Goal: Communication & Community: Answer question/provide support

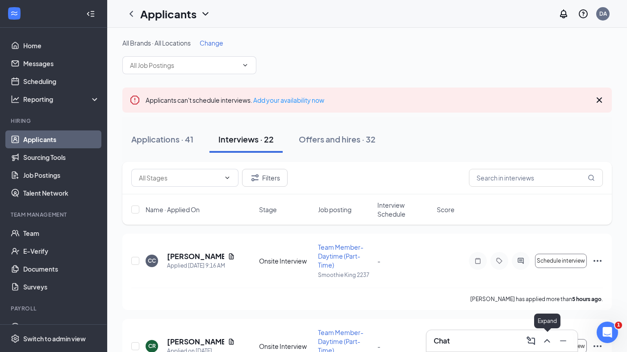
click at [548, 340] on icon "ChevronUp" at bounding box center [546, 340] width 11 height 11
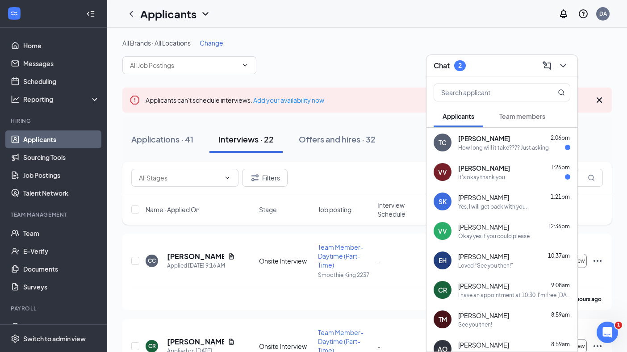
click at [505, 144] on div "How long will it take???? Just asking" at bounding box center [503, 148] width 91 height 8
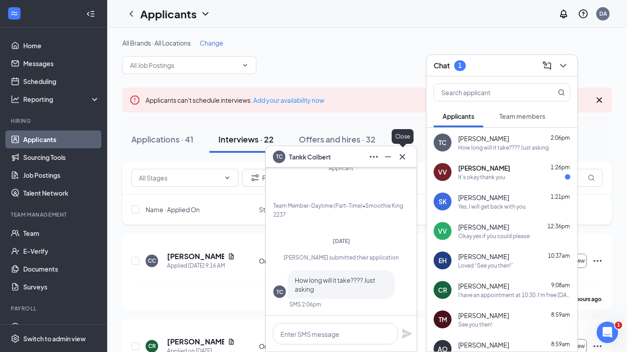
click at [403, 160] on icon "Cross" at bounding box center [402, 156] width 11 height 11
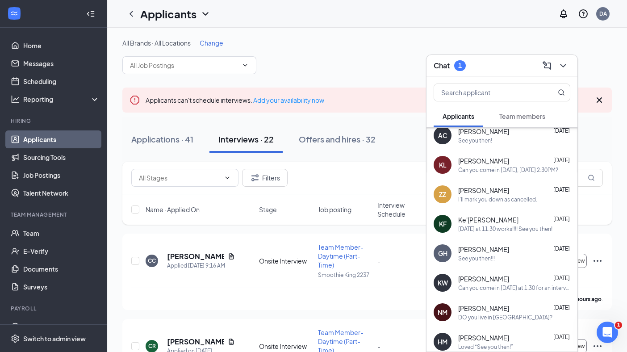
scroll to position [243, 0]
click at [514, 248] on div "[PERSON_NAME] [DATE]" at bounding box center [514, 248] width 112 height 9
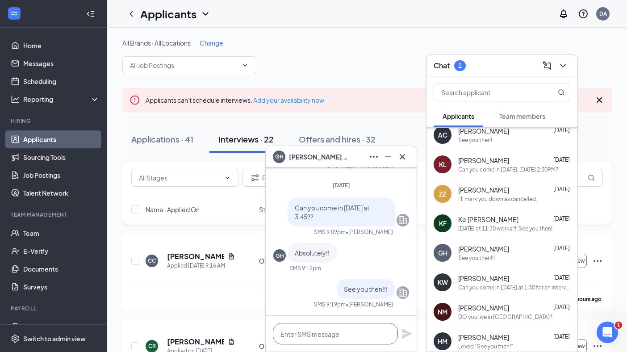
click at [341, 332] on textarea at bounding box center [335, 333] width 125 height 21
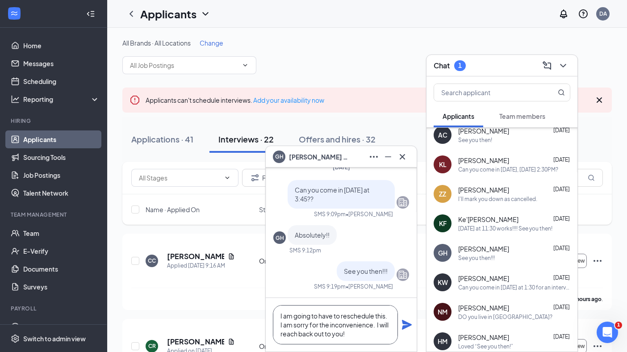
drag, startPoint x: 349, startPoint y: 336, endPoint x: 276, endPoint y: 317, distance: 75.1
click at [276, 317] on textarea "I am going to have to reschedule this. I am sorry for the inconvenience. I will…" at bounding box center [335, 324] width 125 height 39
type textarea "I am going to have to reschedule this. I am sorry for the inconvenience. I will…"
click at [405, 323] on icon "Plane" at bounding box center [407, 325] width 10 height 10
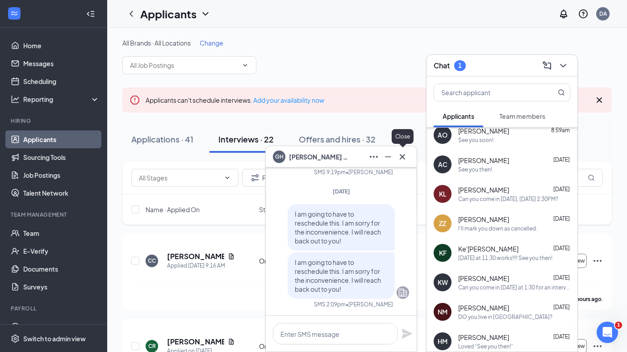
click at [403, 157] on icon "Cross" at bounding box center [402, 156] width 11 height 11
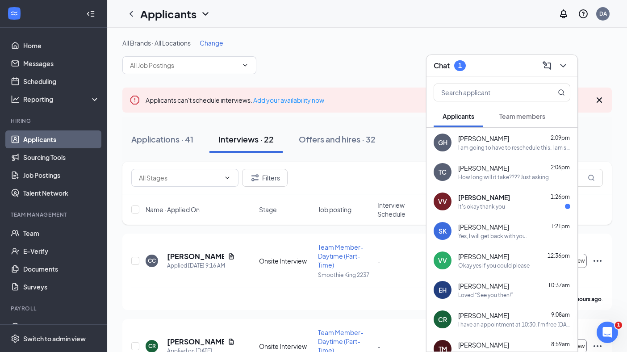
click at [500, 199] on span "[PERSON_NAME]" at bounding box center [484, 197] width 52 height 9
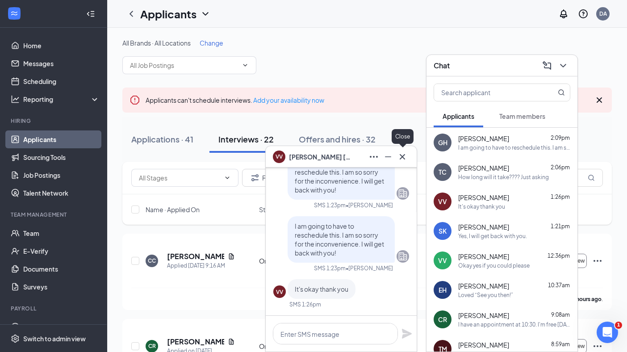
click at [404, 154] on icon "Cross" at bounding box center [401, 156] width 5 height 5
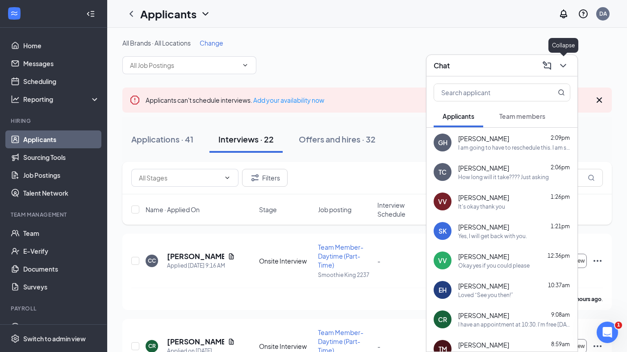
click at [560, 67] on icon "ChevronDown" at bounding box center [562, 65] width 11 height 11
